Goal: Task Accomplishment & Management: Contribute content

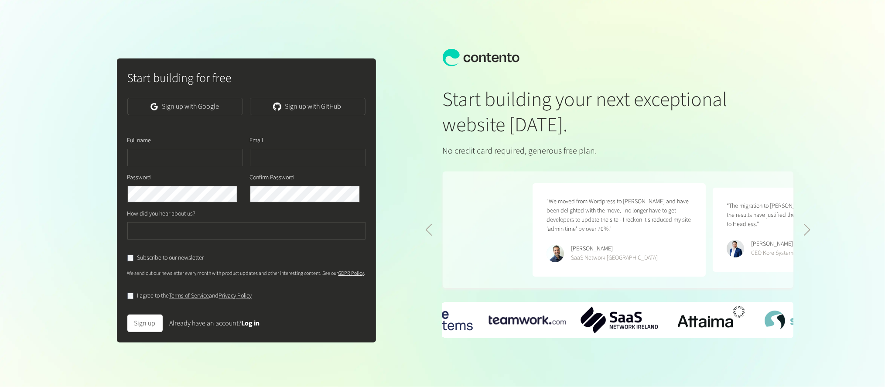
scroll to position [0, 360]
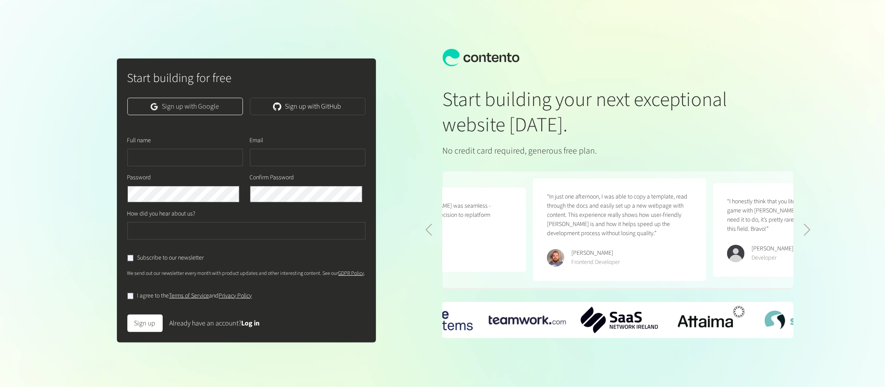
click at [210, 110] on link "Sign up with Google" at bounding box center [185, 106] width 116 height 17
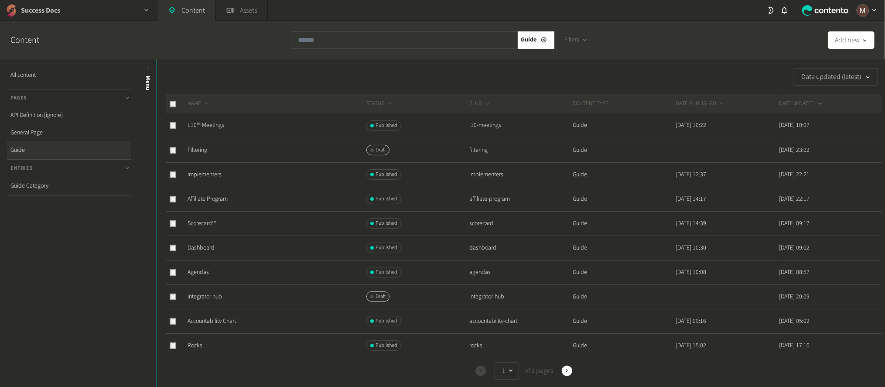
click at [62, 14] on div "Success Docs" at bounding box center [78, 10] width 157 height 21
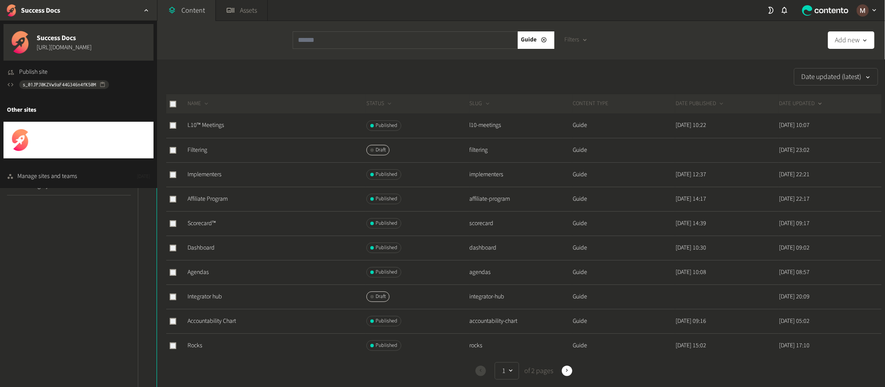
click at [51, 141] on span "[URL][DOMAIN_NAME]" at bounding box center [64, 145] width 55 height 9
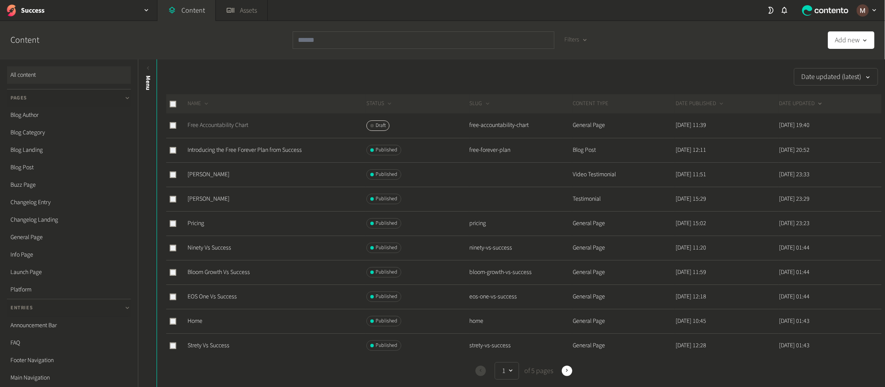
click at [230, 121] on link "Free Accountability Chart" at bounding box center [218, 125] width 61 height 9
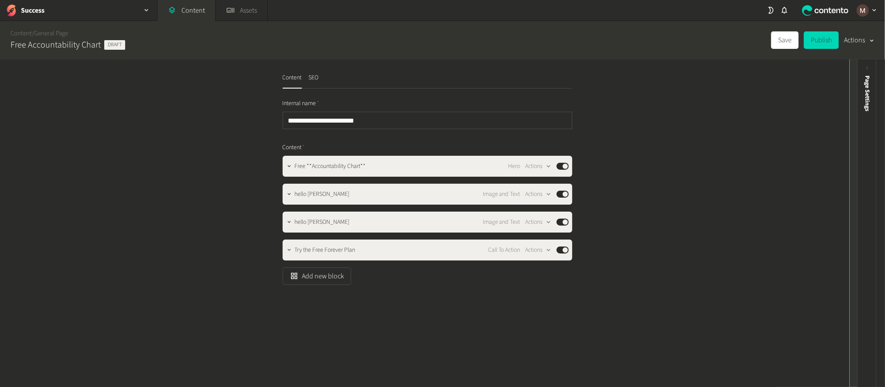
click at [860, 70] on div "Preview" at bounding box center [859, 143] width 19 height 157
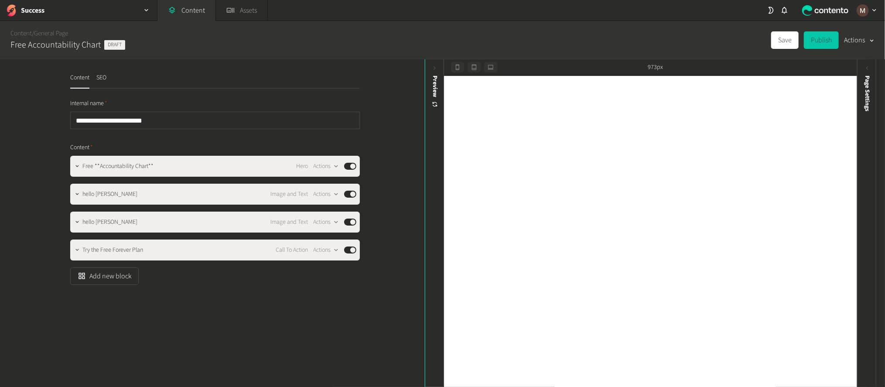
click at [835, 43] on button "Publish" at bounding box center [821, 39] width 35 height 17
type input "**********"
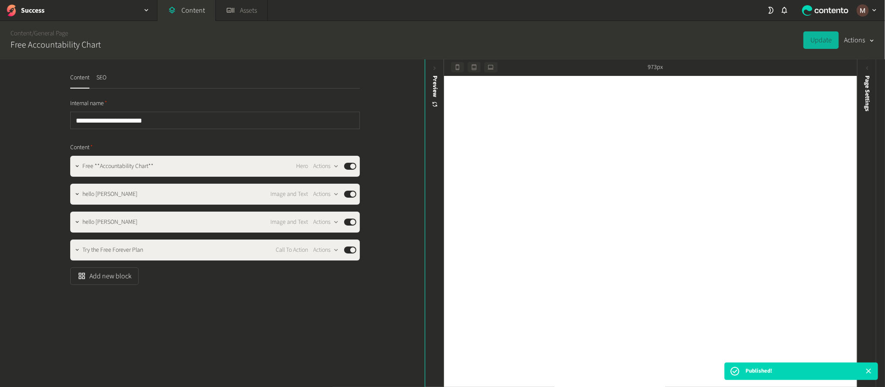
drag, startPoint x: 50, startPoint y: 34, endPoint x: 58, endPoint y: 52, distance: 19.3
click at [50, 34] on link "General Page" at bounding box center [51, 33] width 34 height 9
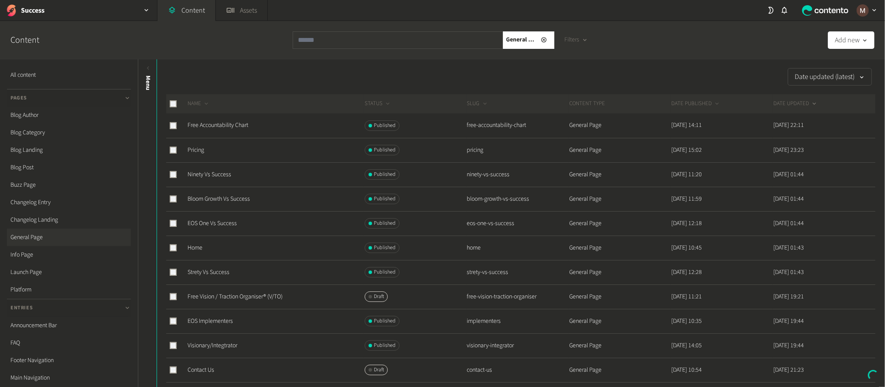
click at [21, 31] on div "Content" at bounding box center [31, 40] width 56 height 38
click at [218, 121] on link "Free Accountability Chart" at bounding box center [218, 125] width 61 height 9
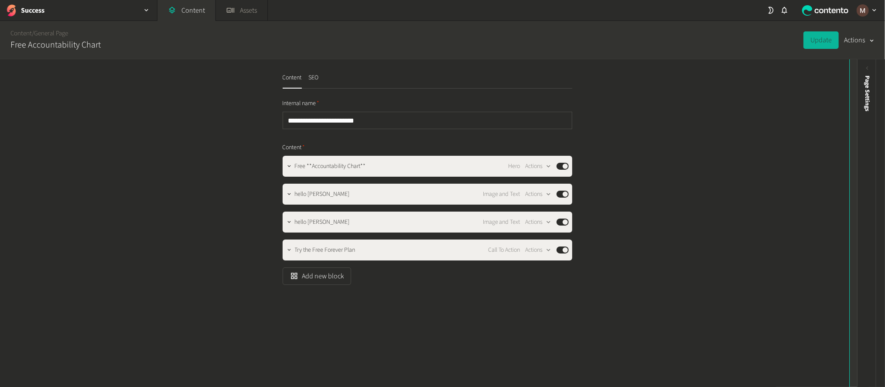
click at [856, 65] on icon at bounding box center [859, 68] width 7 height 7
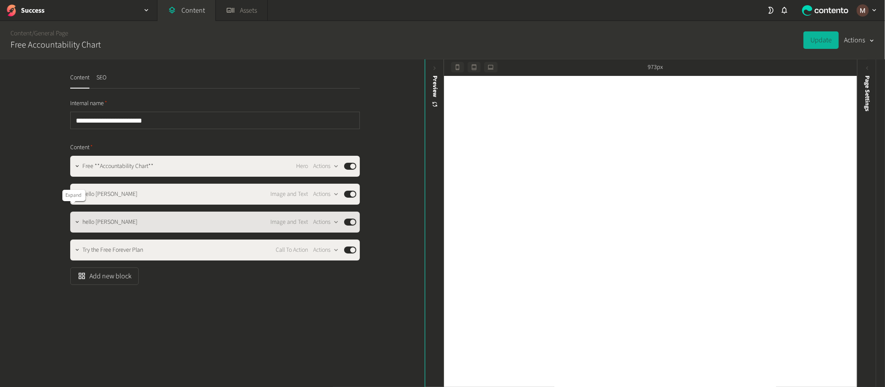
click at [74, 219] on icon "button" at bounding box center [77, 222] width 6 height 6
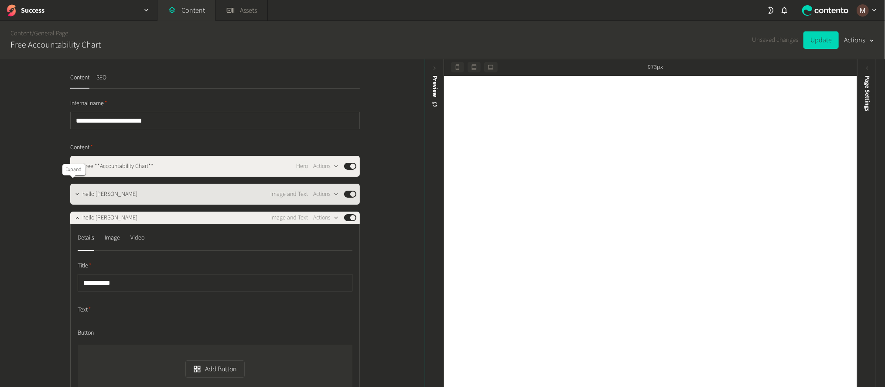
click at [75, 191] on icon "button" at bounding box center [77, 194] width 6 height 6
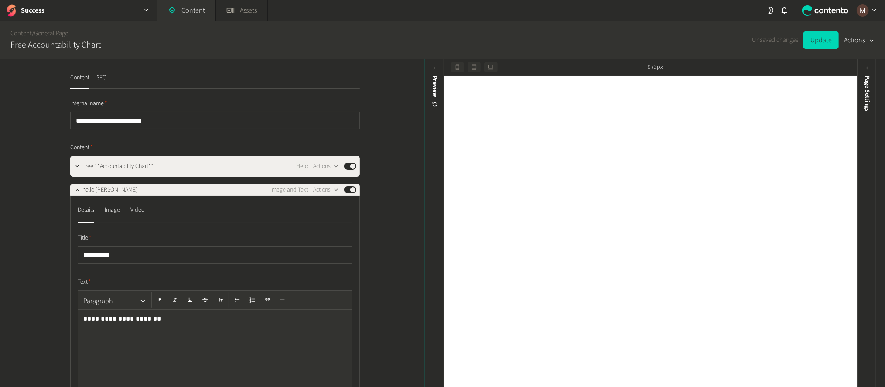
click at [50, 32] on link "General Page" at bounding box center [51, 33] width 34 height 9
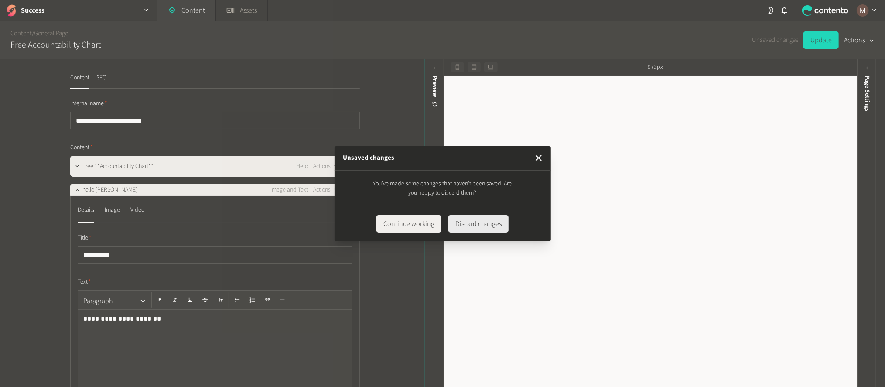
click at [466, 219] on button "Discard changes" at bounding box center [478, 223] width 60 height 17
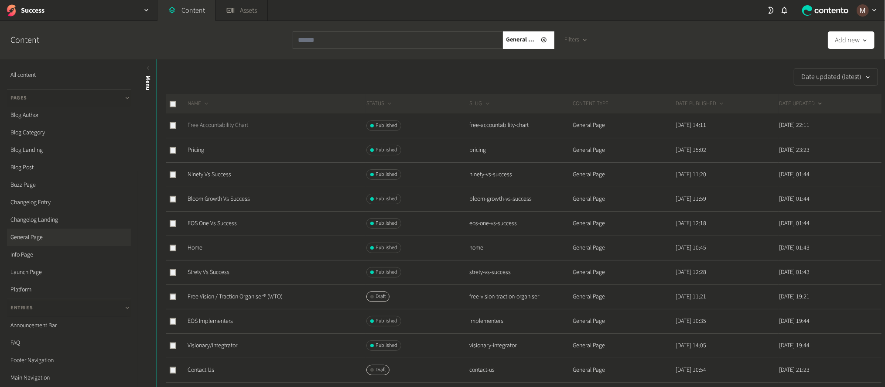
click at [225, 121] on link "Free Accountability Chart" at bounding box center [218, 125] width 61 height 9
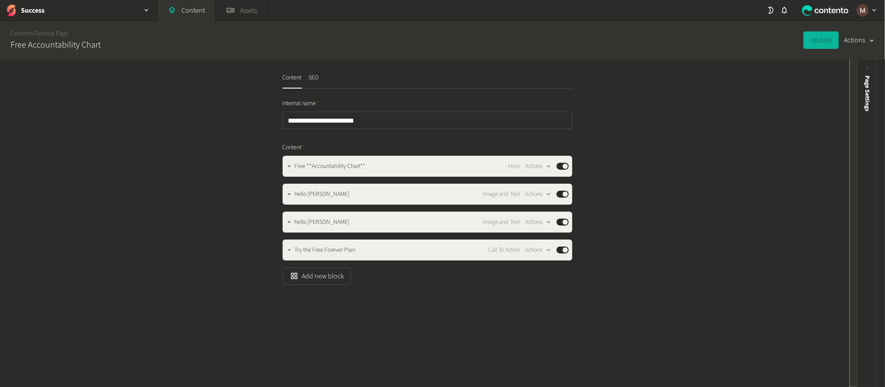
click at [856, 65] on icon at bounding box center [859, 68] width 7 height 7
click at [858, 66] on icon at bounding box center [859, 68] width 7 height 7
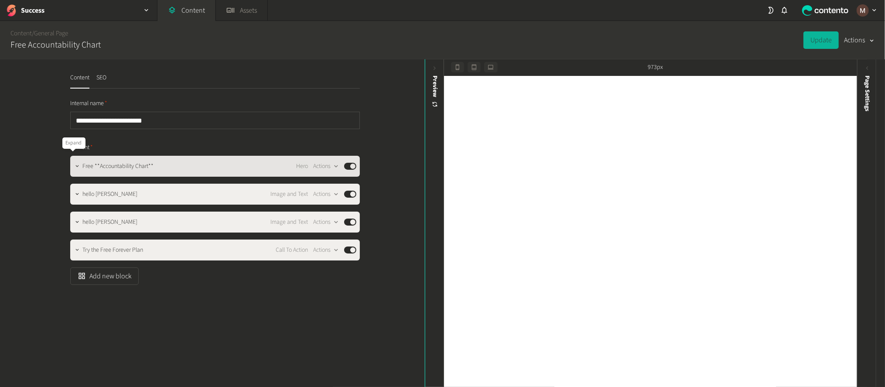
click at [72, 160] on button "button" at bounding box center [77, 165] width 10 height 10
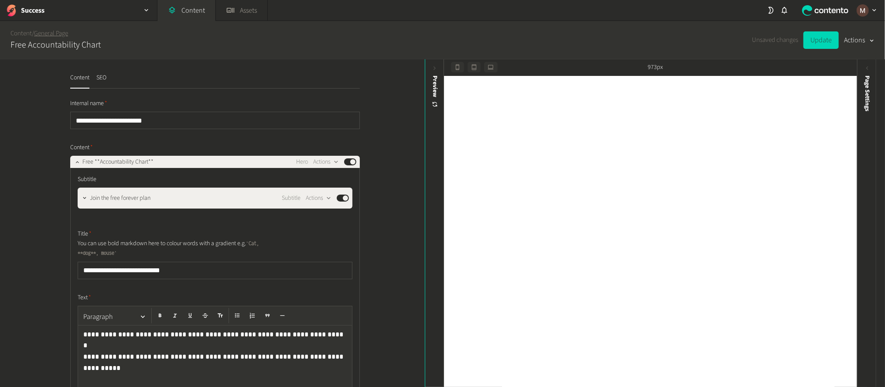
click at [44, 32] on link "General Page" at bounding box center [51, 33] width 34 height 9
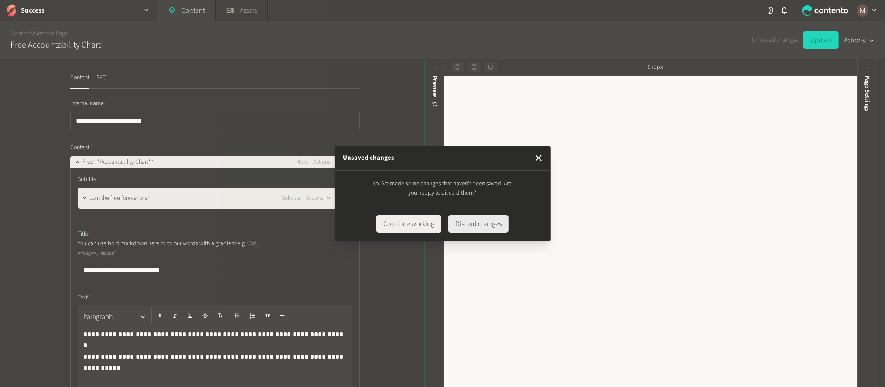
click at [476, 225] on button "Discard changes" at bounding box center [478, 223] width 60 height 17
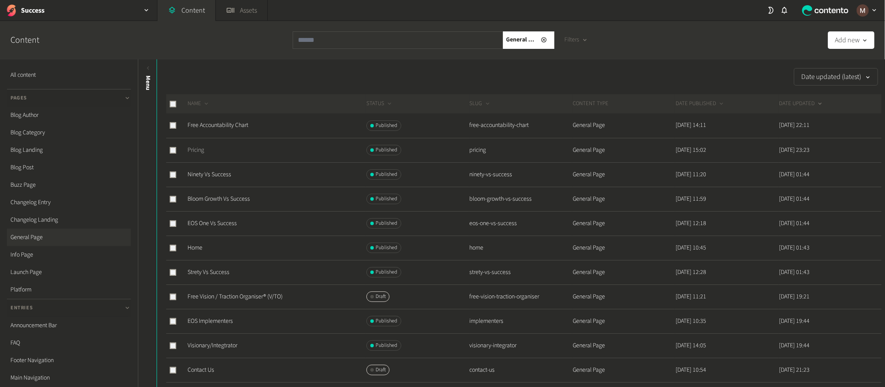
click at [196, 146] on link "Pricing" at bounding box center [196, 150] width 17 height 9
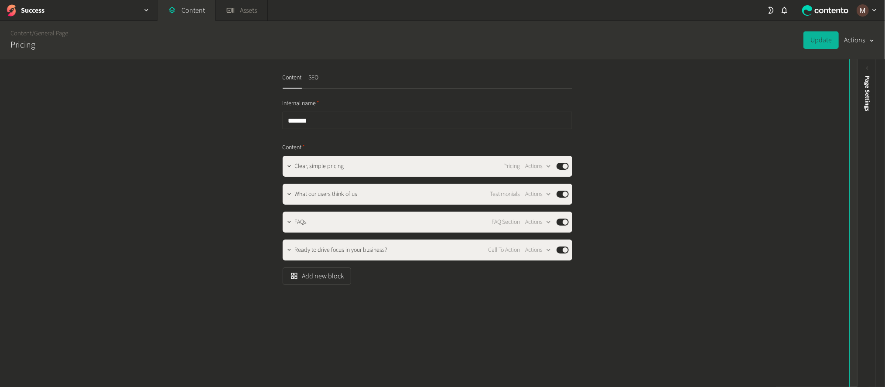
click at [850, 65] on div "Preview" at bounding box center [859, 143] width 19 height 157
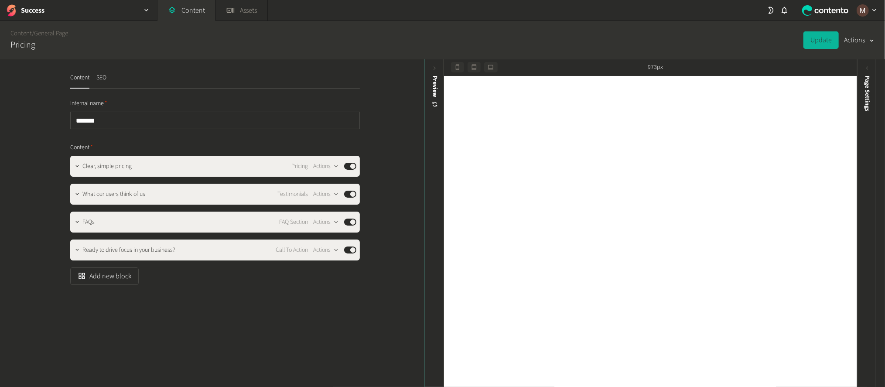
click at [58, 34] on link "General Page" at bounding box center [51, 33] width 34 height 9
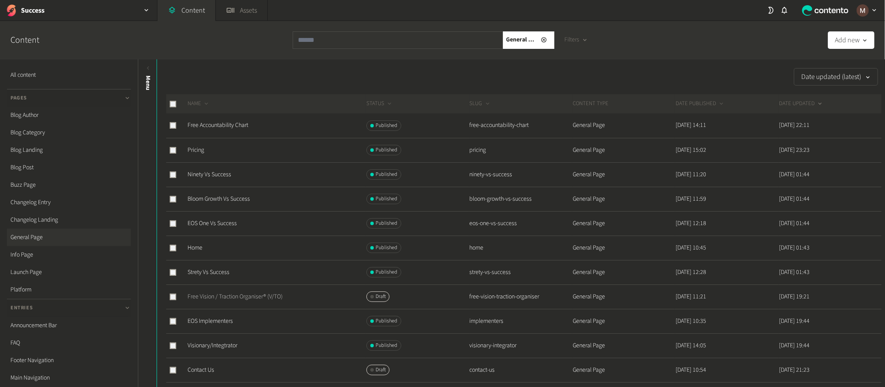
click at [267, 292] on link "Free Vision / Traction Organiser® (V/TO)" at bounding box center [235, 296] width 95 height 9
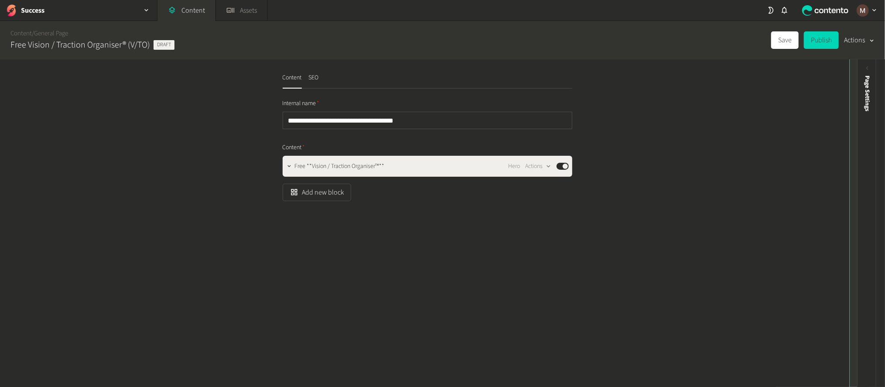
click at [858, 65] on icon at bounding box center [859, 68] width 7 height 7
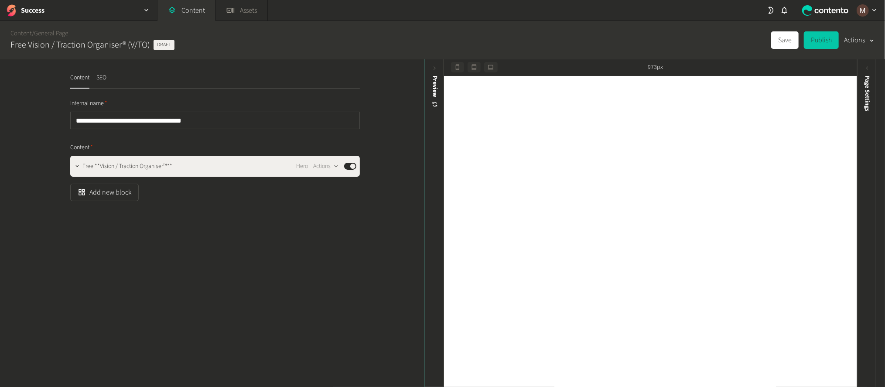
click at [830, 37] on button "Publish" at bounding box center [821, 39] width 35 height 17
type input "**********"
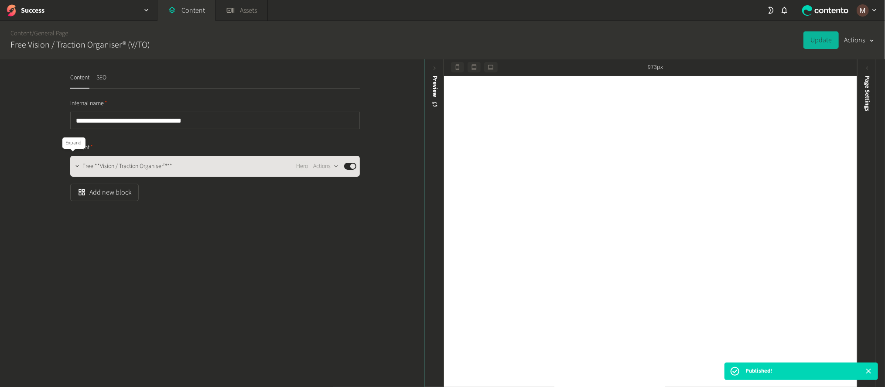
click at [74, 163] on icon "button" at bounding box center [77, 166] width 6 height 6
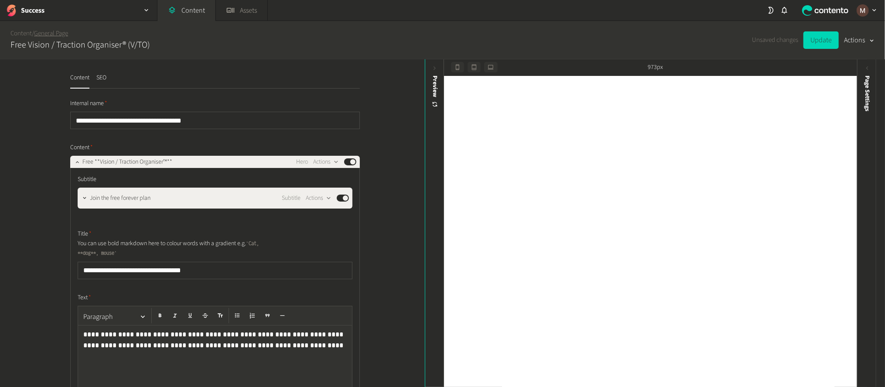
click at [48, 31] on link "General Page" at bounding box center [51, 33] width 34 height 9
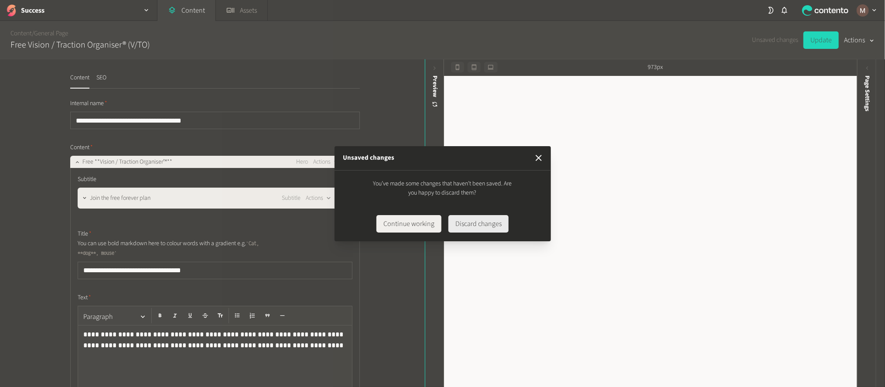
click at [465, 223] on button "Discard changes" at bounding box center [478, 223] width 60 height 17
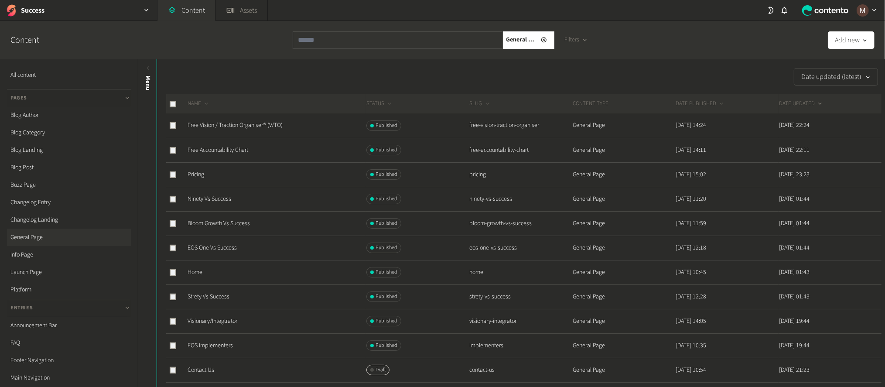
click at [226, 146] on link "Free Accountability Chart" at bounding box center [218, 150] width 61 height 9
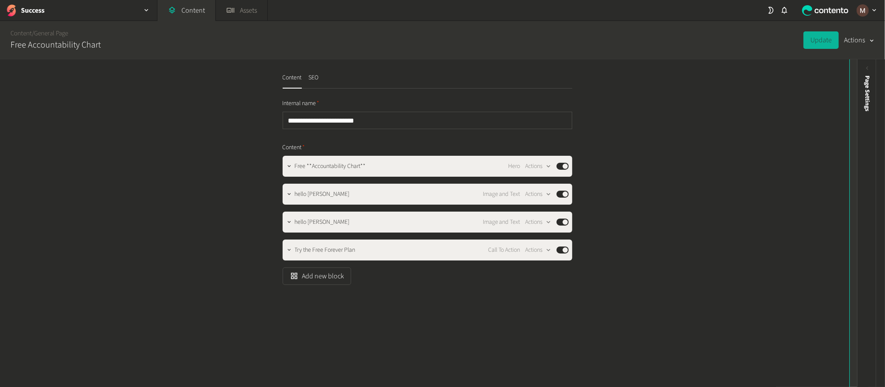
click at [857, 69] on icon at bounding box center [859, 68] width 7 height 7
